Goal: Check status: Check status

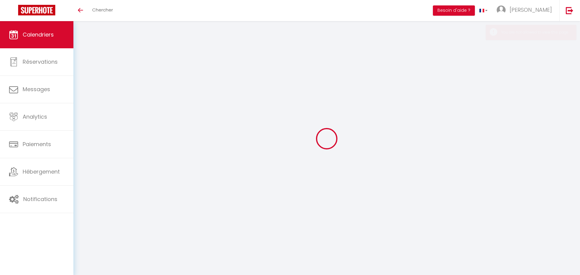
select select
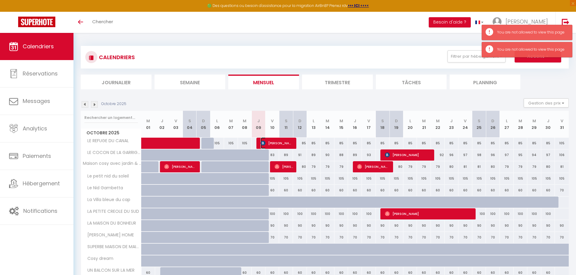
click at [286, 146] on span "[PERSON_NAME]" at bounding box center [277, 143] width 32 height 11
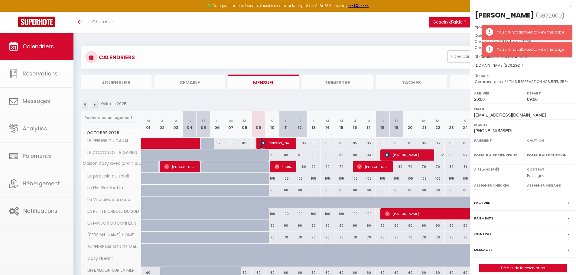
select select "OK"
select select "KO"
select select "1"
select select "0"
select select "1"
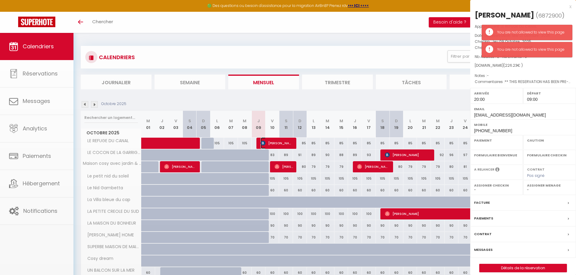
select select
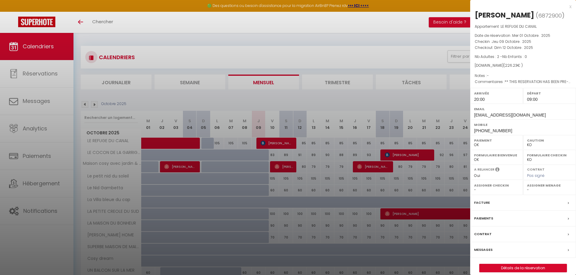
click at [570, 5] on div "x" at bounding box center [520, 6] width 101 height 7
